Goal: Transaction & Acquisition: Book appointment/travel/reservation

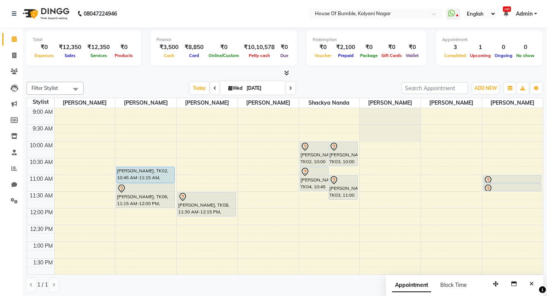
click at [234, 87] on span "Wed" at bounding box center [235, 88] width 18 height 6
select select "9"
select select "2025"
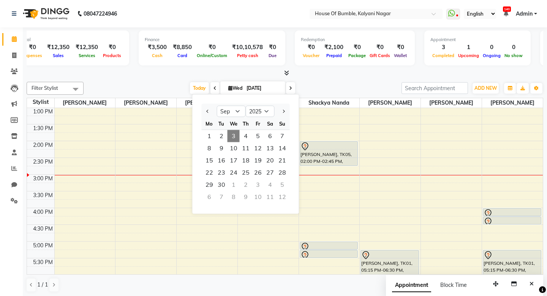
drag, startPoint x: 154, startPoint y: 81, endPoint x: 158, endPoint y: 80, distance: 4.7
click at [158, 80] on div "Filter Stylist Select All [PERSON_NAME] [PERSON_NAME] [PERSON_NAME] Shackya Nan…" at bounding box center [285, 187] width 517 height 216
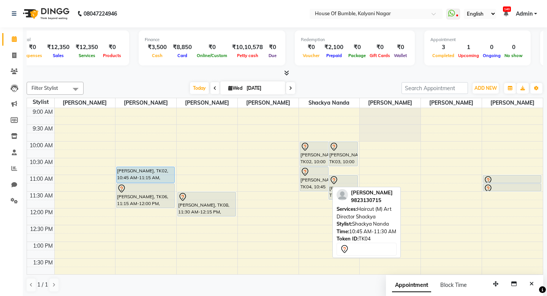
click at [310, 190] on div at bounding box center [314, 190] width 29 height 3
select select "7"
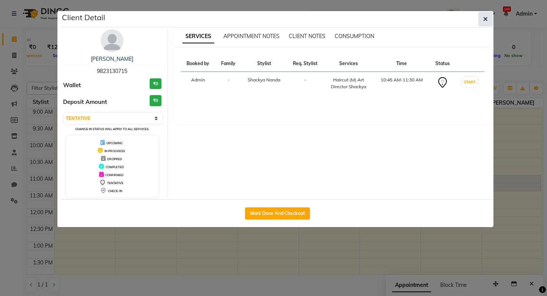
click at [485, 16] on icon "button" at bounding box center [485, 19] width 5 height 6
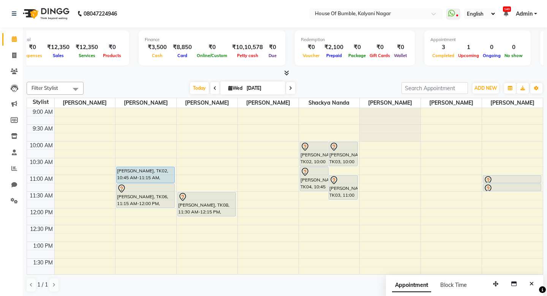
click at [286, 88] on span at bounding box center [290, 88] width 9 height 12
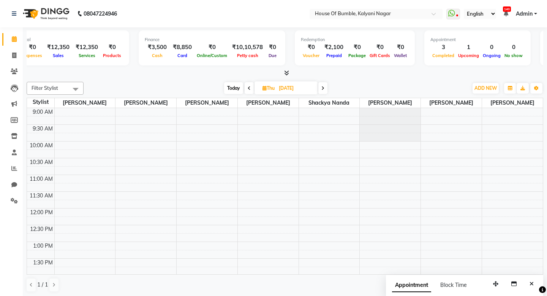
click at [228, 91] on span "Today" at bounding box center [233, 88] width 19 height 12
type input "[DATE]"
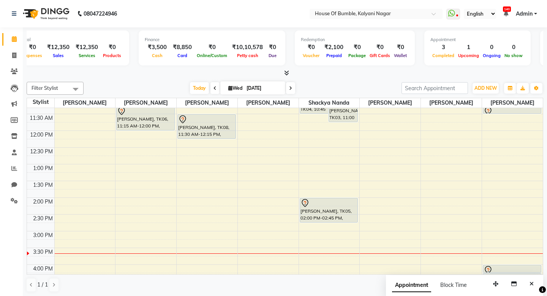
scroll to position [75, 0]
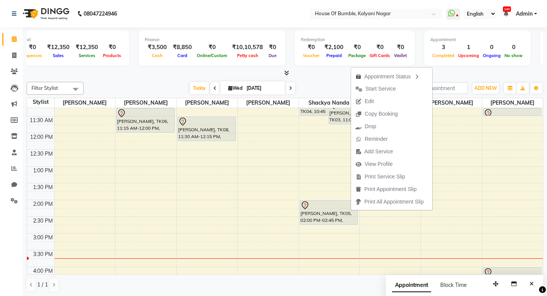
click at [311, 75] on div at bounding box center [285, 73] width 517 height 8
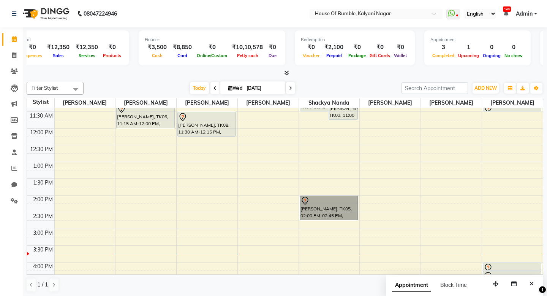
scroll to position [74, 0]
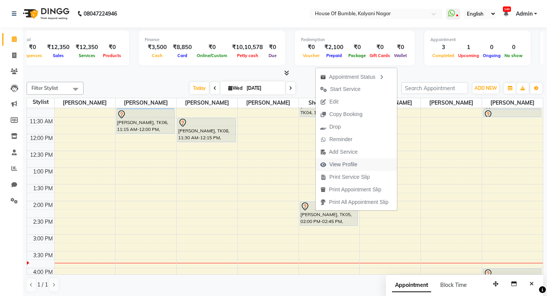
click at [345, 163] on span "View Profile" at bounding box center [343, 164] width 28 height 8
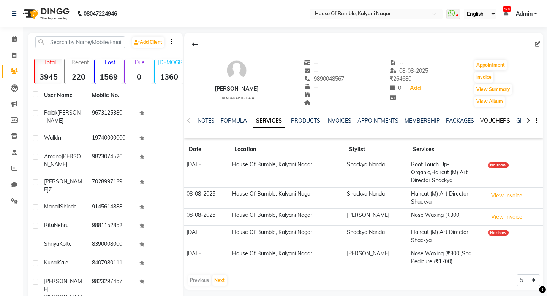
click at [489, 119] on link "VOUCHERS" at bounding box center [495, 120] width 30 height 7
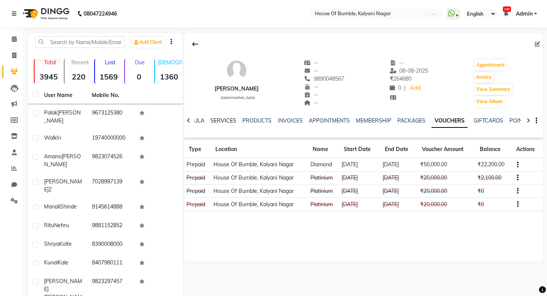
click at [223, 119] on link "SERVICES" at bounding box center [224, 120] width 26 height 7
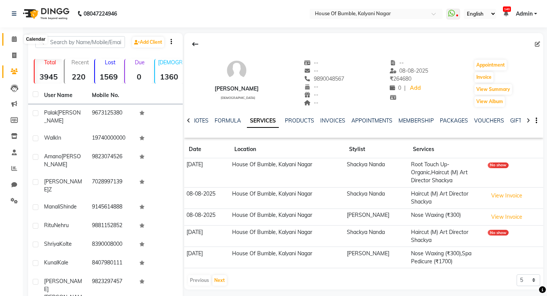
click at [11, 36] on span at bounding box center [14, 39] width 13 height 9
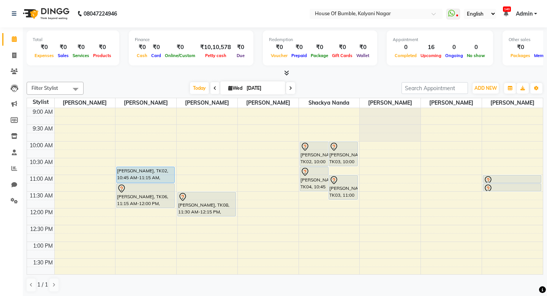
click at [257, 88] on input "[DATE]" at bounding box center [263, 87] width 38 height 11
select select "9"
select select "2025"
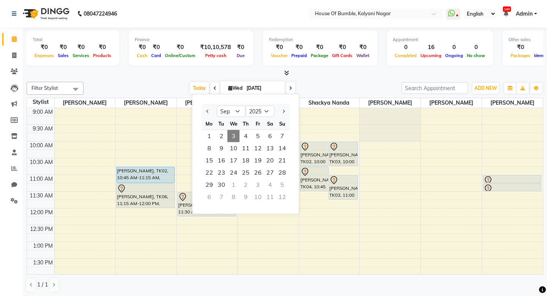
click at [333, 89] on div "Today Wed 03-09-2025 Jan Feb Mar Apr May Jun Jul Aug Sep Oct Nov Dec 2015 2016 …" at bounding box center [242, 87] width 310 height 11
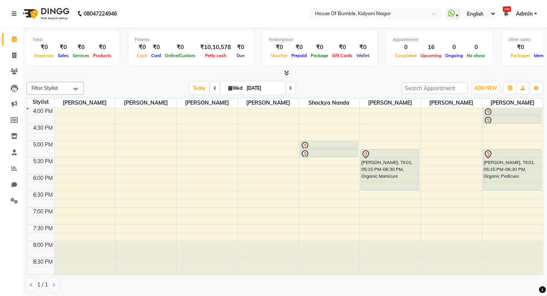
scroll to position [235, 0]
click at [290, 86] on span at bounding box center [290, 88] width 9 height 12
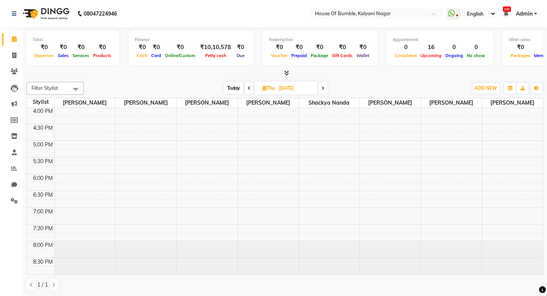
click at [323, 84] on span at bounding box center [322, 88] width 9 height 12
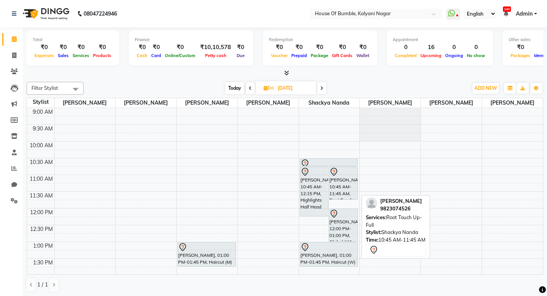
scroll to position [0, 0]
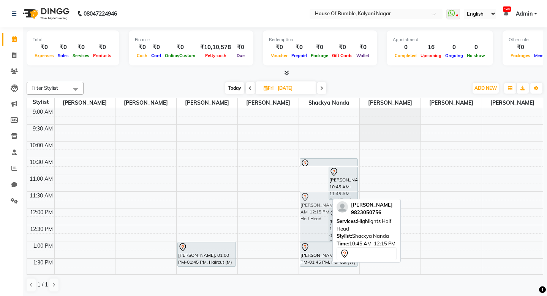
drag, startPoint x: 320, startPoint y: 188, endPoint x: 314, endPoint y: 209, distance: 21.8
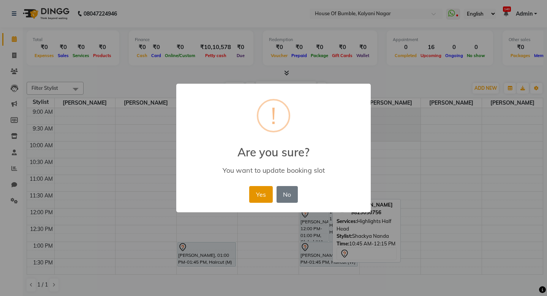
click at [269, 194] on button "Yes" at bounding box center [260, 194] width 23 height 17
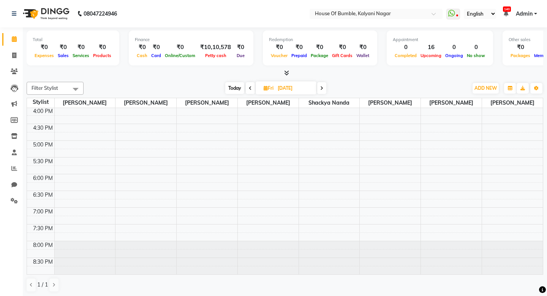
scroll to position [235, 0]
click at [232, 86] on span "Today" at bounding box center [234, 88] width 19 height 12
type input "[DATE]"
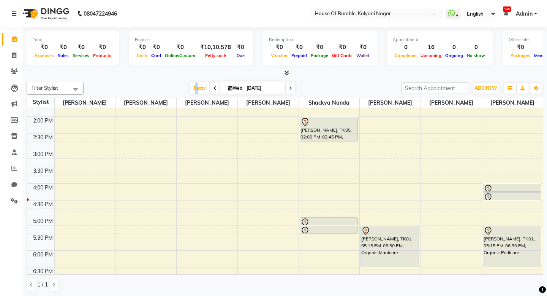
scroll to position [157, 0]
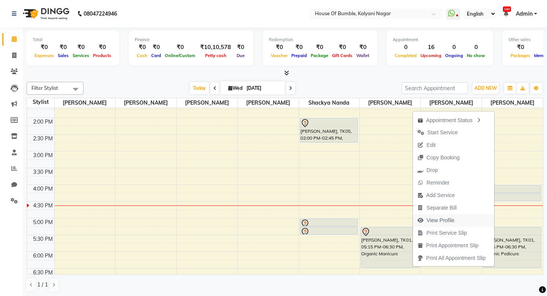
click at [451, 219] on span "View Profile" at bounding box center [441, 220] width 28 height 8
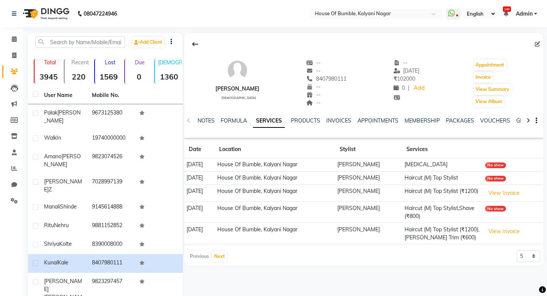
click at [478, 120] on ul "NOTES FORMULA SERVICES PRODUCTS INVOICES APPOINTMENTS MEMBERSHIP PACKAGES VOUCH…" at bounding box center [439, 121] width 482 height 8
click at [486, 120] on link "VOUCHERS" at bounding box center [495, 120] width 30 height 7
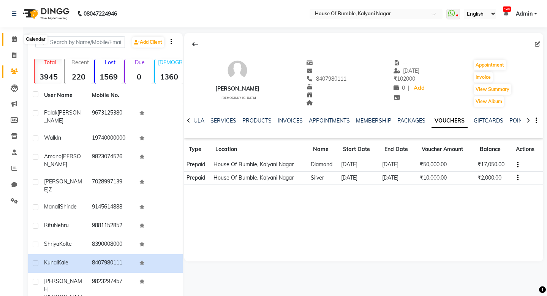
click at [15, 39] on icon at bounding box center [14, 39] width 5 height 6
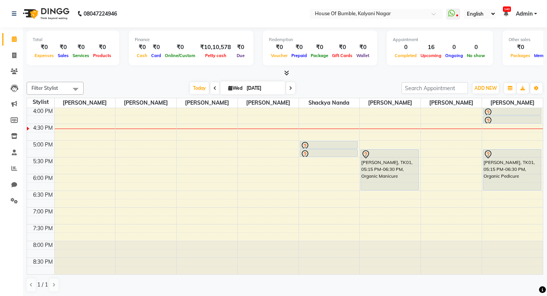
scroll to position [235, 0]
click at [289, 87] on icon at bounding box center [290, 88] width 3 height 5
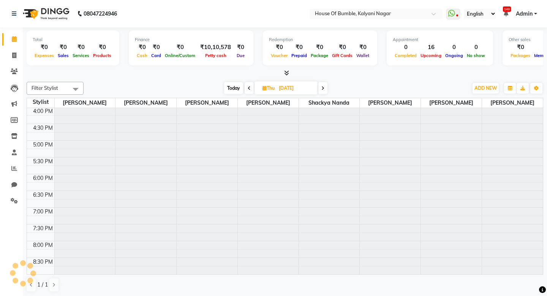
type input "[DATE]"
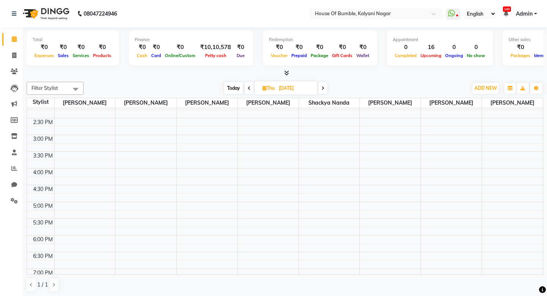
scroll to position [184, 0]
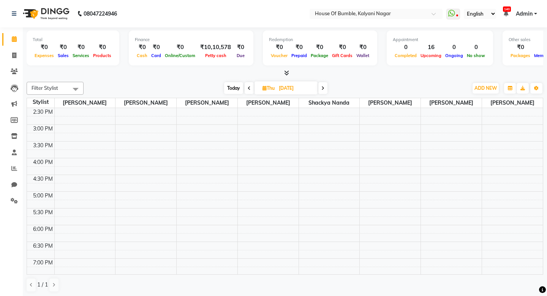
click at [496, 159] on div "9:00 AM 9:30 AM 10:00 AM 10:30 AM 11:00 AM 11:30 AM 12:00 PM 12:30 PM 1:00 PM 1…" at bounding box center [285, 124] width 516 height 401
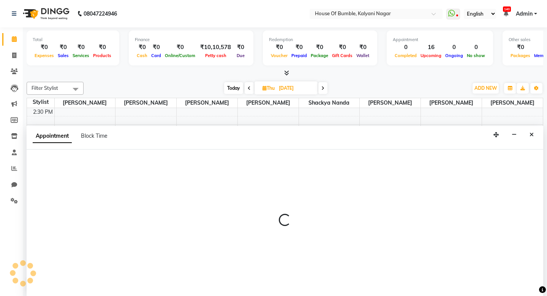
select select "8247"
select select "tentative"
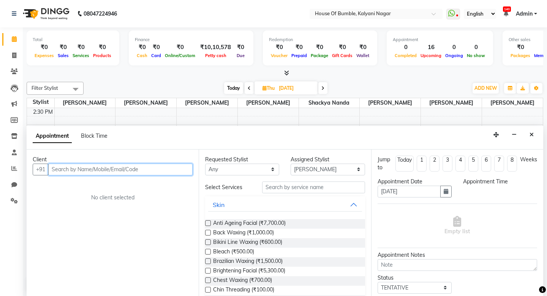
select select "960"
click at [86, 166] on input "text" at bounding box center [120, 169] width 144 height 12
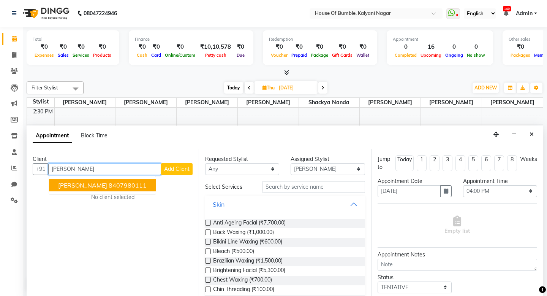
click at [116, 181] on ngb-highlight "8407980111" at bounding box center [128, 185] width 38 height 8
type input "8407980111"
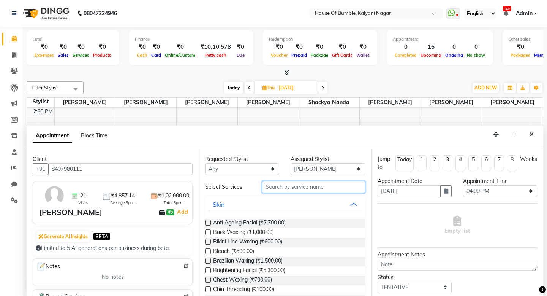
click at [306, 186] on input "text" at bounding box center [313, 187] width 103 height 12
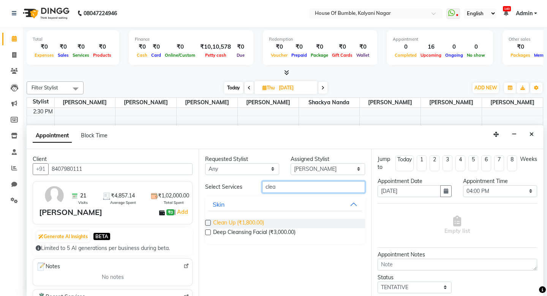
type input "clea"
click at [264, 219] on span "Clean Up (₹1,800.00)" at bounding box center [238, 224] width 51 height 10
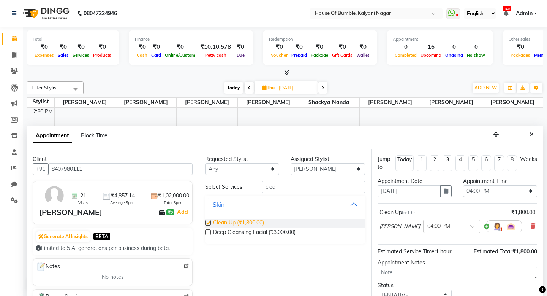
checkbox input "false"
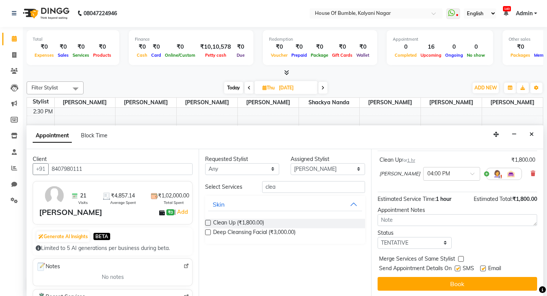
scroll to position [52, 0]
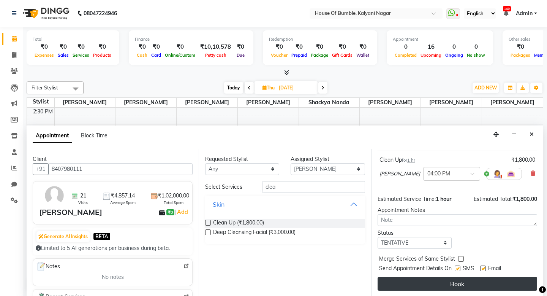
click at [464, 287] on button "Book" at bounding box center [458, 284] width 160 height 14
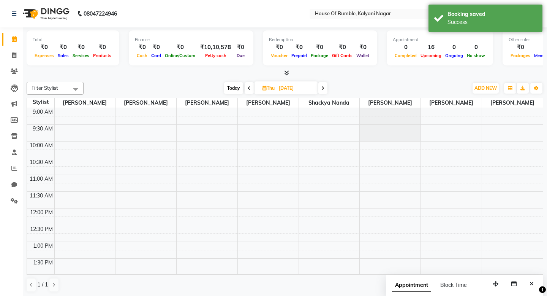
scroll to position [0, 0]
click at [227, 88] on span "Today" at bounding box center [233, 88] width 19 height 12
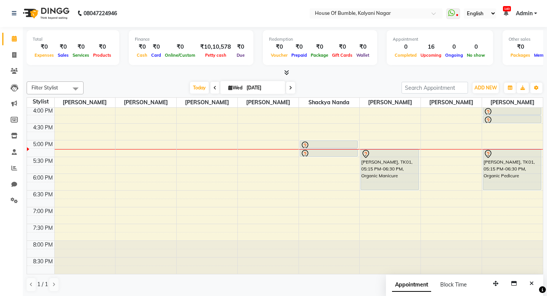
scroll to position [235, 0]
drag, startPoint x: 288, startPoint y: 85, endPoint x: 295, endPoint y: 84, distance: 6.6
click at [293, 84] on div "Today Wed 03-09-2025" at bounding box center [242, 87] width 107 height 11
click at [290, 85] on span at bounding box center [290, 88] width 9 height 12
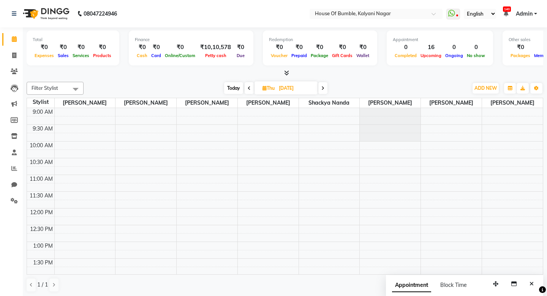
scroll to position [0, 0]
click at [233, 86] on span "Today" at bounding box center [233, 88] width 19 height 12
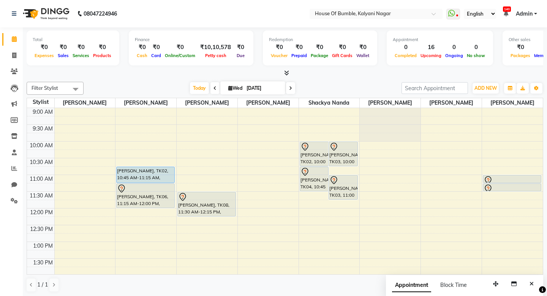
scroll to position [235, 0]
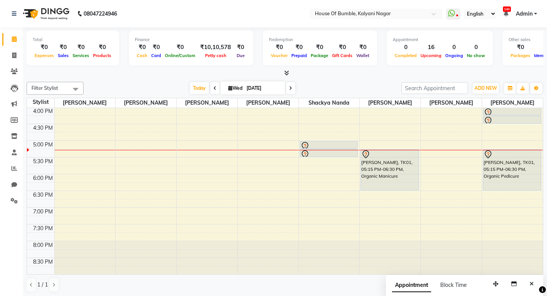
click at [289, 89] on icon at bounding box center [290, 88] width 3 height 5
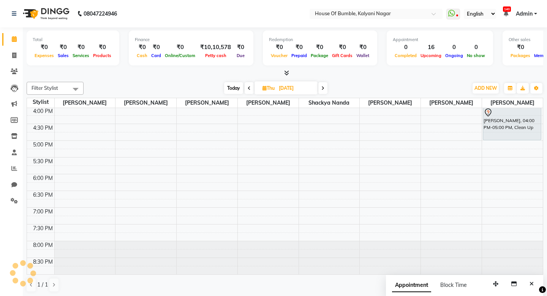
click at [320, 88] on span at bounding box center [322, 88] width 9 height 12
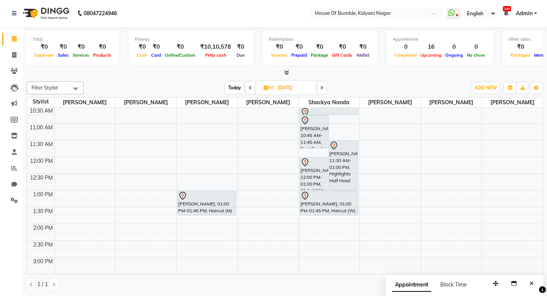
scroll to position [52, 0]
click at [231, 84] on span "Today" at bounding box center [234, 88] width 19 height 12
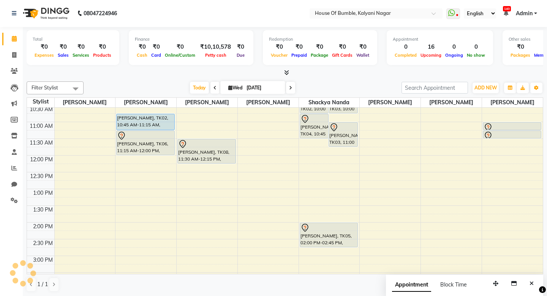
type input "[DATE]"
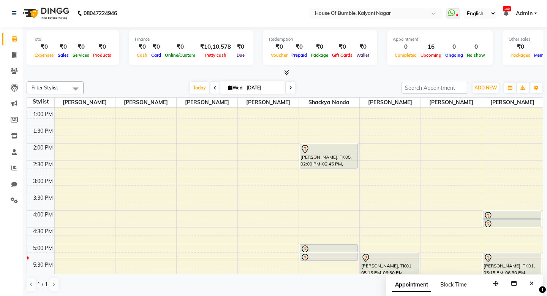
scroll to position [0, 0]
click at [252, 87] on input "[DATE]" at bounding box center [263, 87] width 38 height 11
select select "9"
select select "2025"
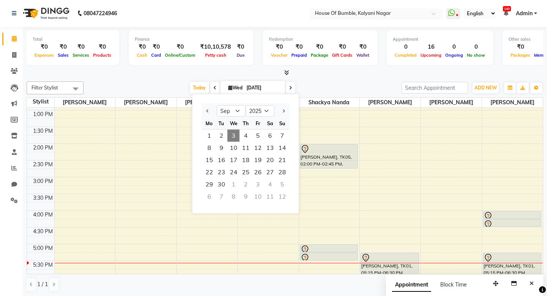
scroll to position [0, 0]
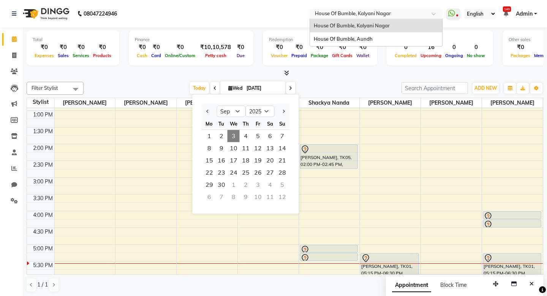
click at [315, 13] on input "text" at bounding box center [369, 15] width 110 height 8
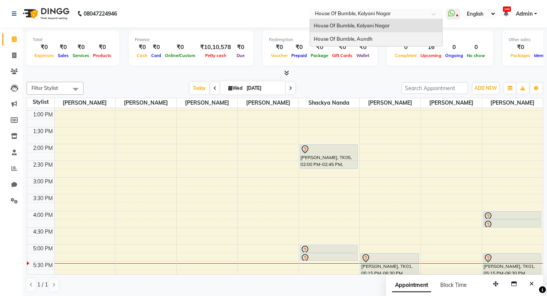
click at [314, 36] on span "House Of Bumble, Aundh" at bounding box center [343, 39] width 59 height 6
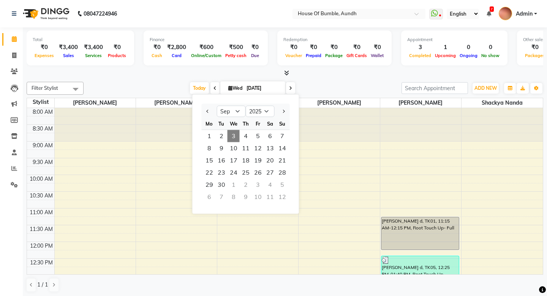
select select "9"
select select "2025"
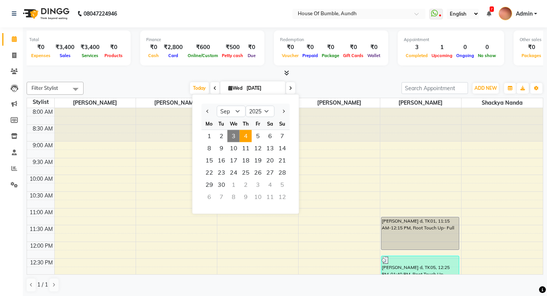
click at [248, 134] on span "4" at bounding box center [246, 136] width 12 height 12
type input "[DATE]"
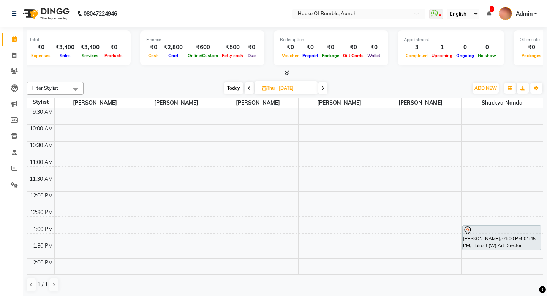
scroll to position [48, 0]
click at [484, 195] on div "8:00 AM 8:30 AM 9:00 AM 9:30 AM 10:00 AM 10:30 AM 11:00 AM 11:30 AM 12:00 PM 12…" at bounding box center [285, 277] width 516 height 434
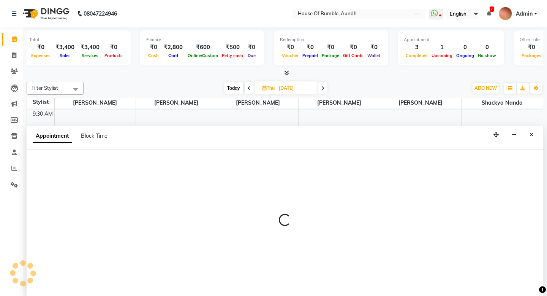
scroll to position [0, 0]
select select "7918"
select select "tentative"
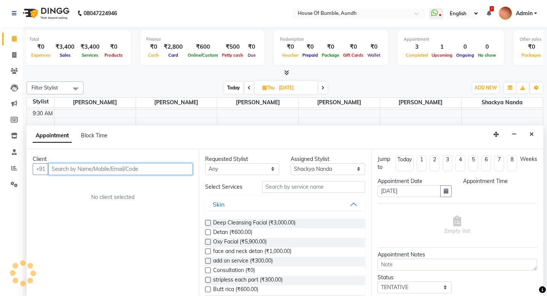
select select "720"
click at [122, 171] on input "text" at bounding box center [120, 169] width 144 height 12
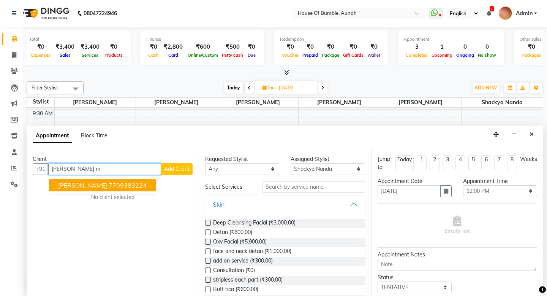
click at [123, 181] on ngb-highlight "7709383224" at bounding box center [128, 185] width 38 height 8
type input "7709383224"
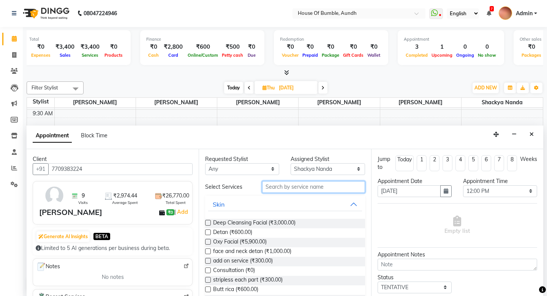
click at [287, 186] on input "text" at bounding box center [313, 187] width 103 height 12
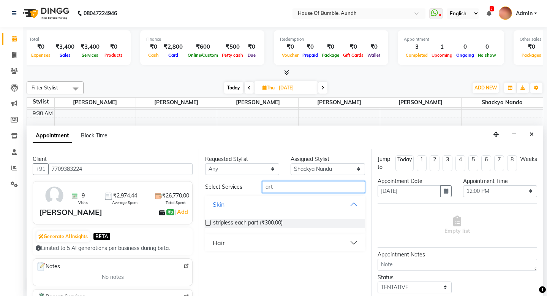
type input "art"
click at [353, 200] on button "Skin" at bounding box center [285, 204] width 154 height 14
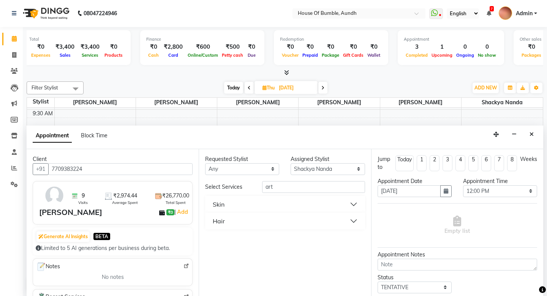
click at [269, 221] on button "Hair" at bounding box center [285, 221] width 154 height 14
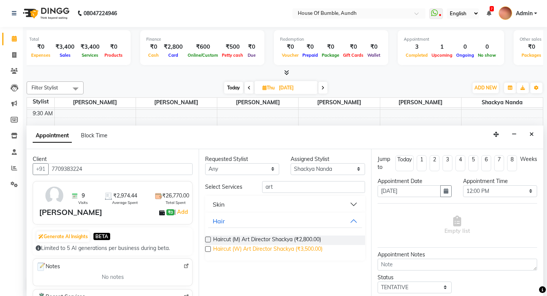
click at [280, 245] on span "Haircut (W) Art Director Shackya (₹3,500.00)" at bounding box center [267, 250] width 109 height 10
checkbox input "false"
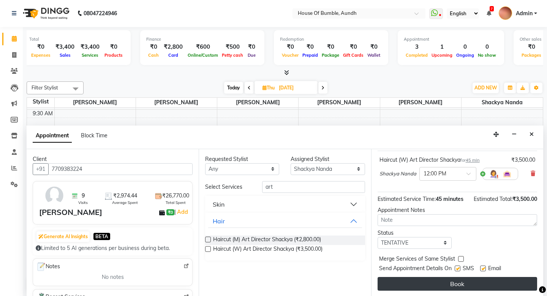
scroll to position [52, 0]
click at [454, 280] on button "Book" at bounding box center [458, 284] width 160 height 14
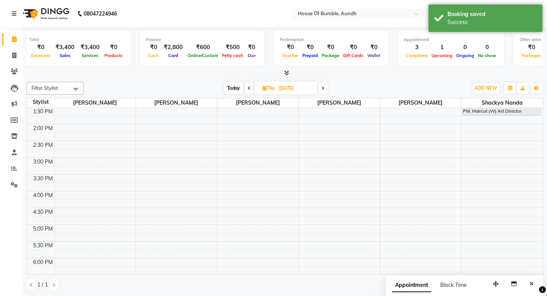
scroll to position [185, 0]
click at [237, 86] on span "Today" at bounding box center [233, 88] width 19 height 12
type input "[DATE]"
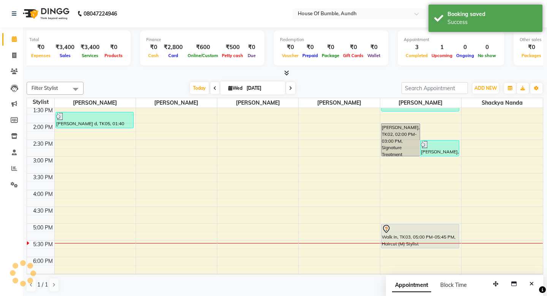
scroll to position [268, 0]
